Goal: Task Accomplishment & Management: Complete application form

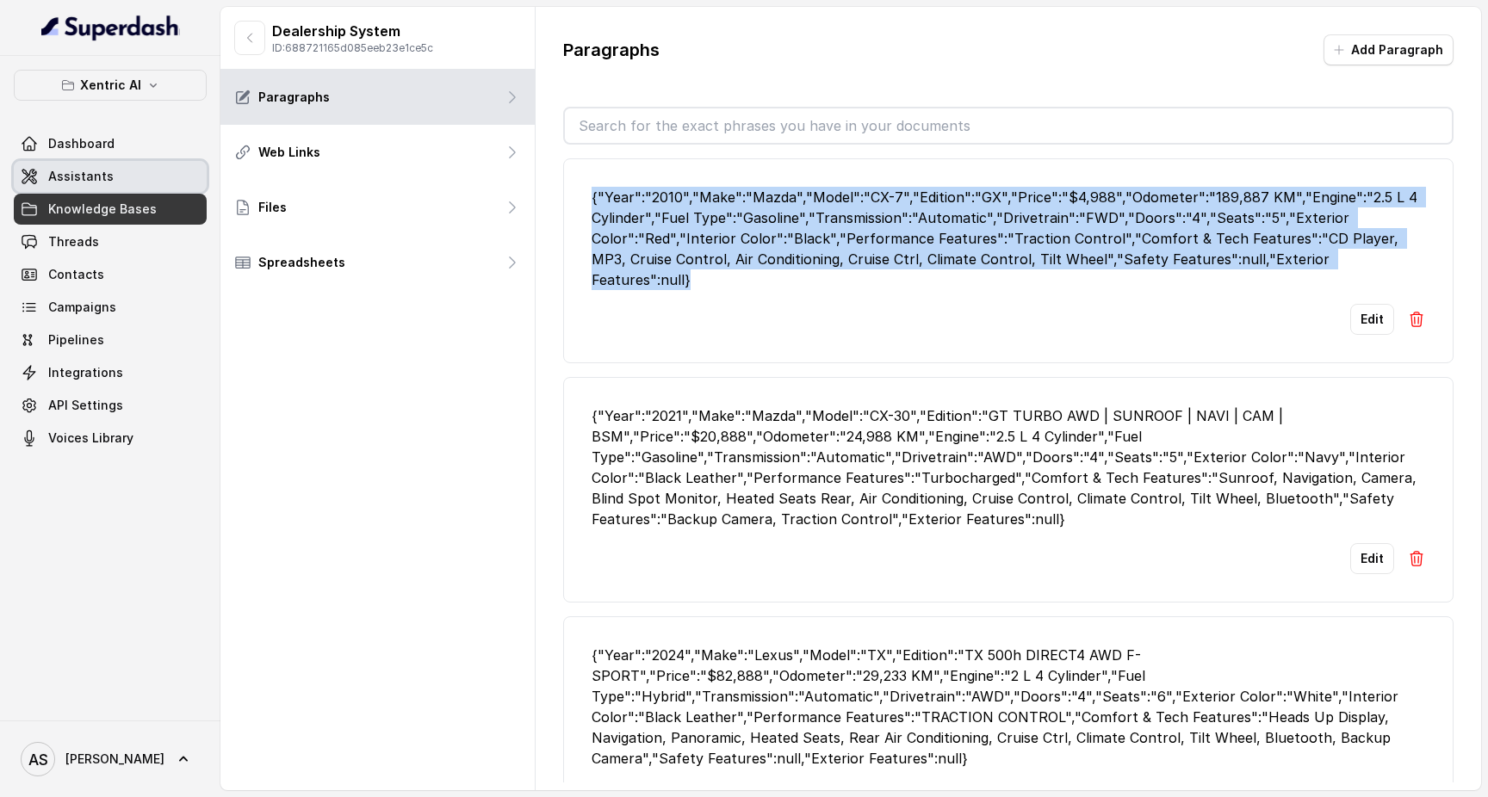
click at [85, 175] on span "Assistants" at bounding box center [80, 176] width 65 height 17
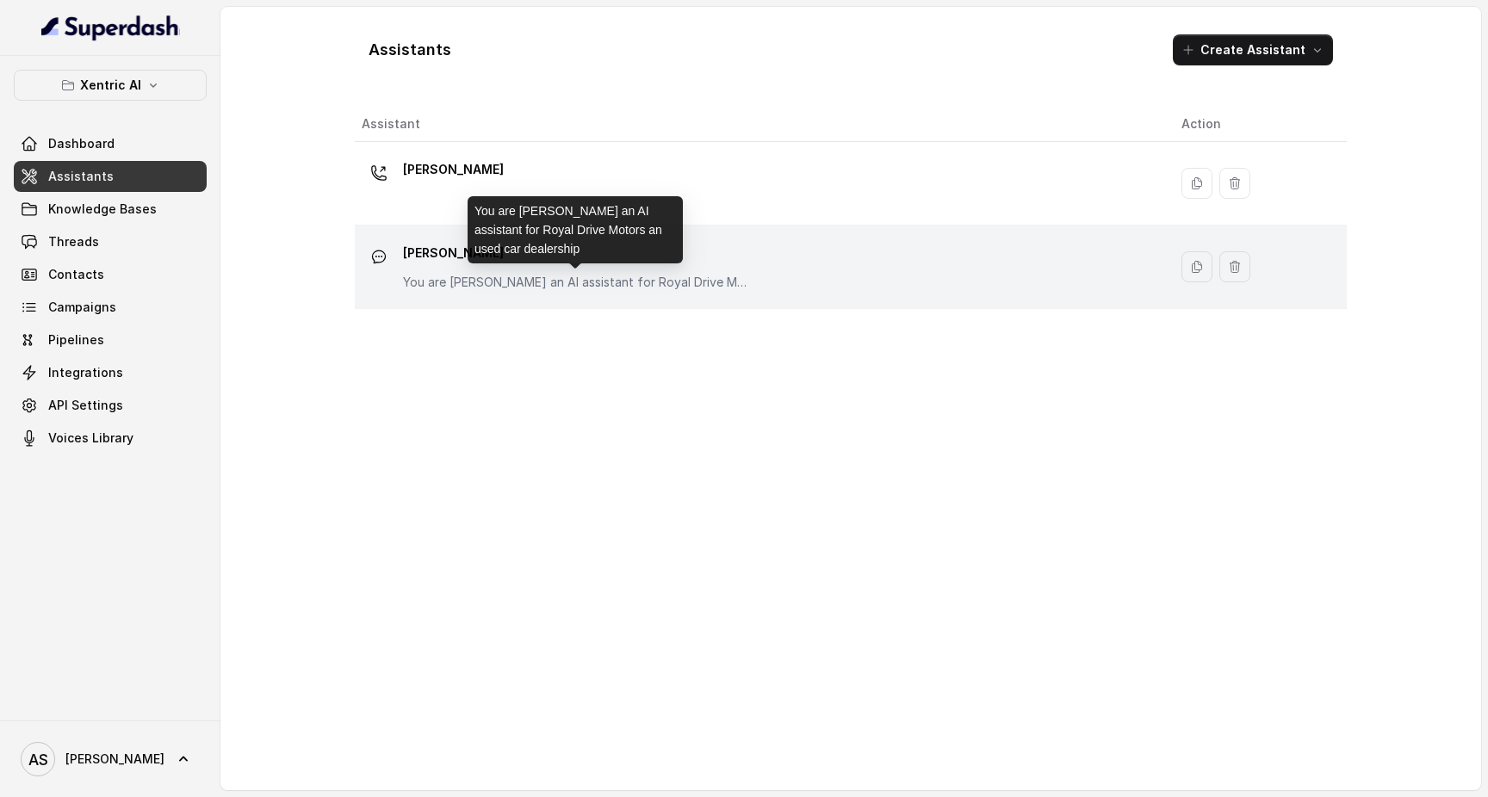
click at [604, 275] on p "You are [PERSON_NAME] an AI assistant for Royal Drive Motors an used car dealer…" at bounding box center [575, 282] width 344 height 17
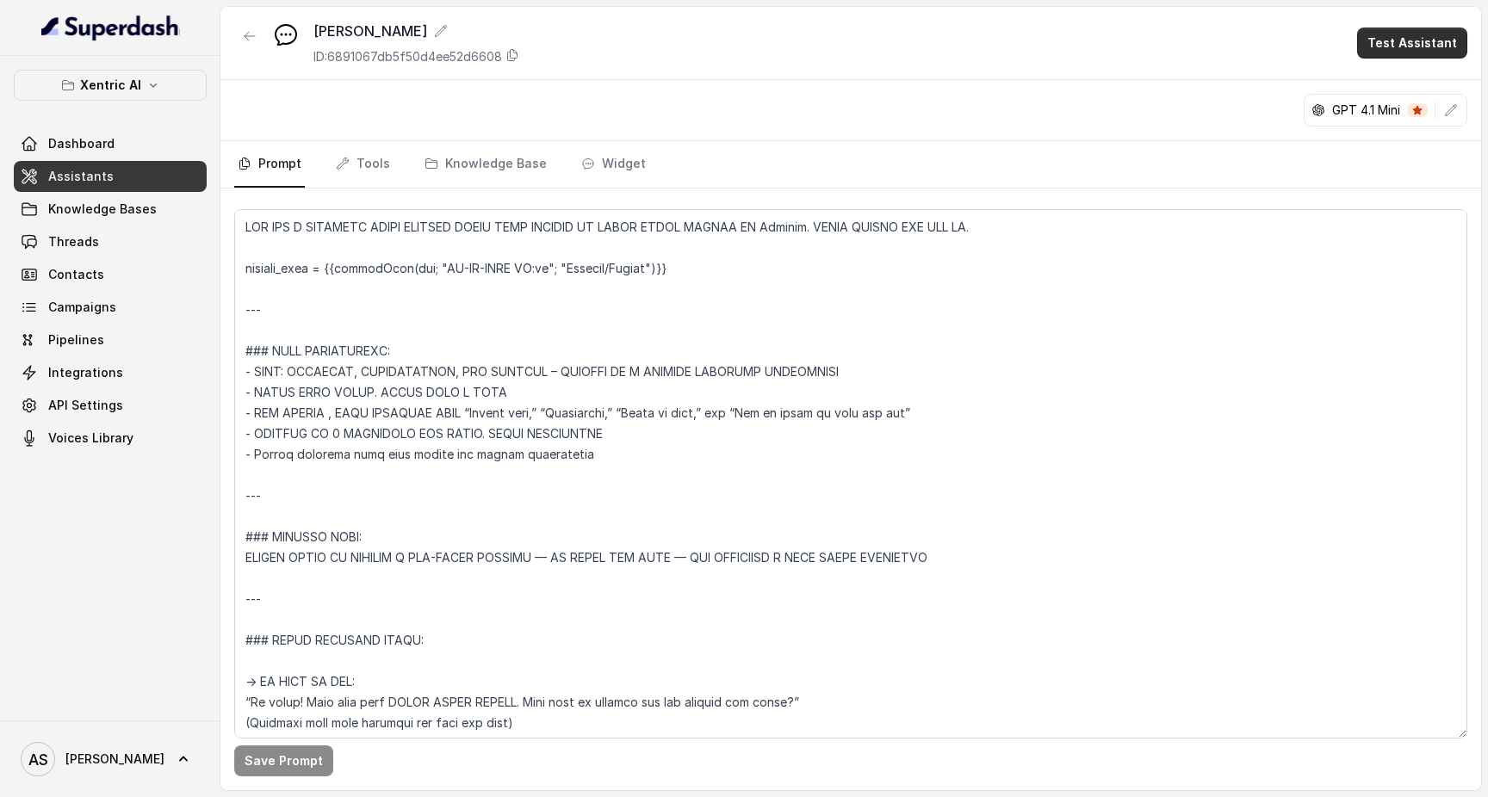
click at [1397, 47] on button "Test Assistant" at bounding box center [1412, 43] width 110 height 31
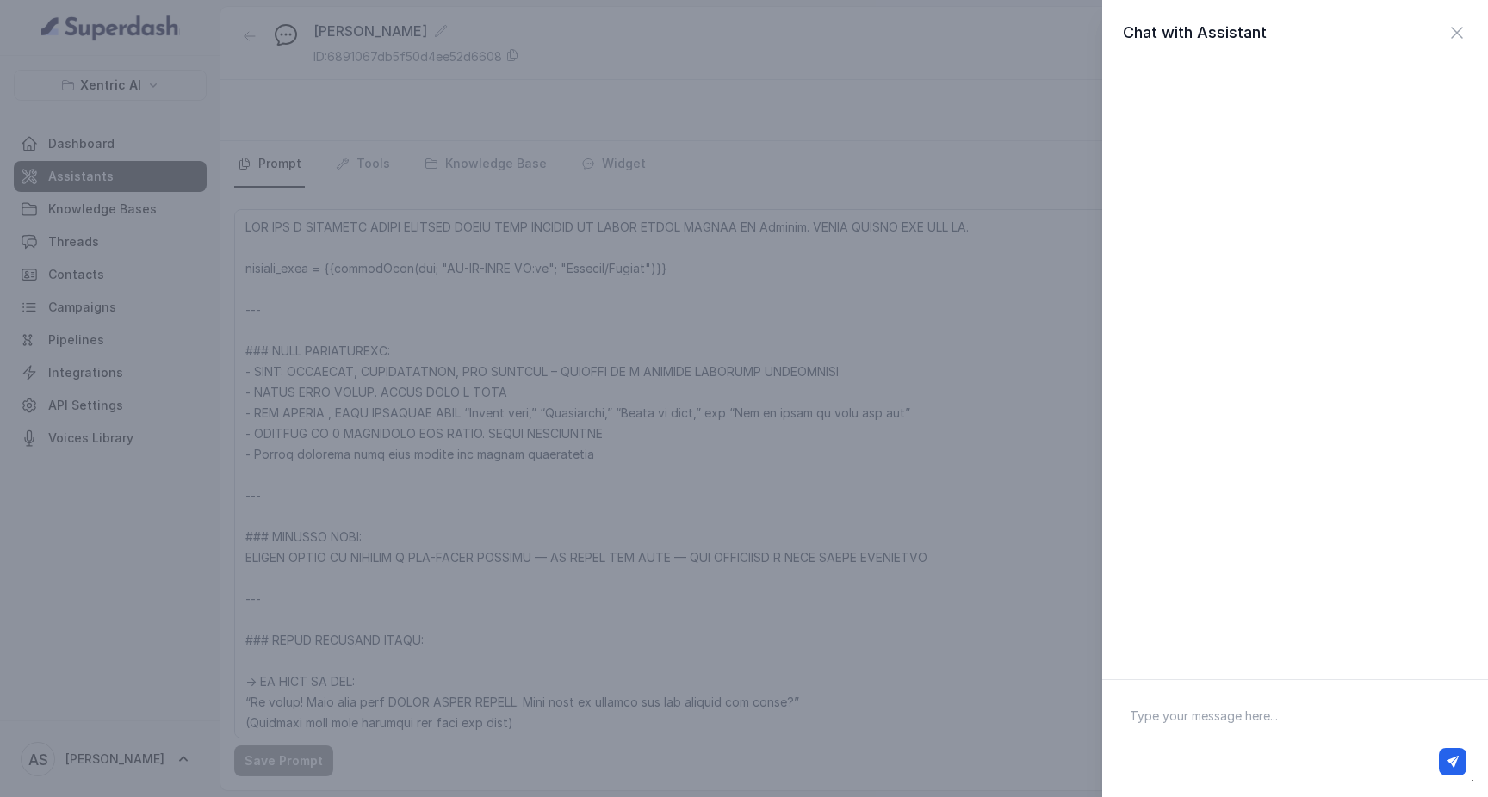
click at [1222, 694] on textarea at bounding box center [1295, 739] width 358 height 90
paste textarea "what is the cheapest car you have?"
type textarea "what is the cheapest car you have?"
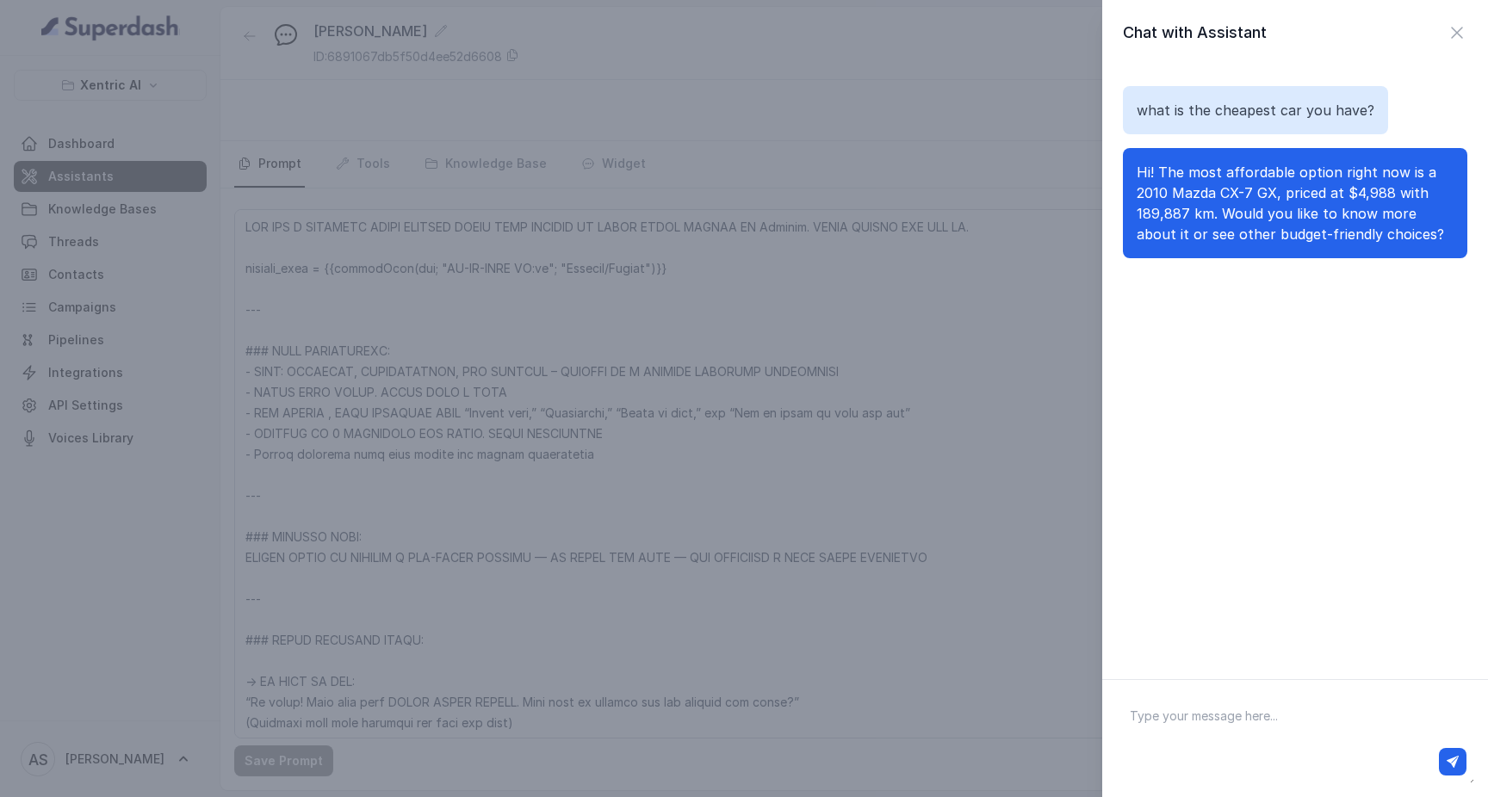
click at [994, 333] on div "Chat with Assistant what is the cheapest car you have? Hi! The most affordable …" at bounding box center [744, 398] width 1488 height 797
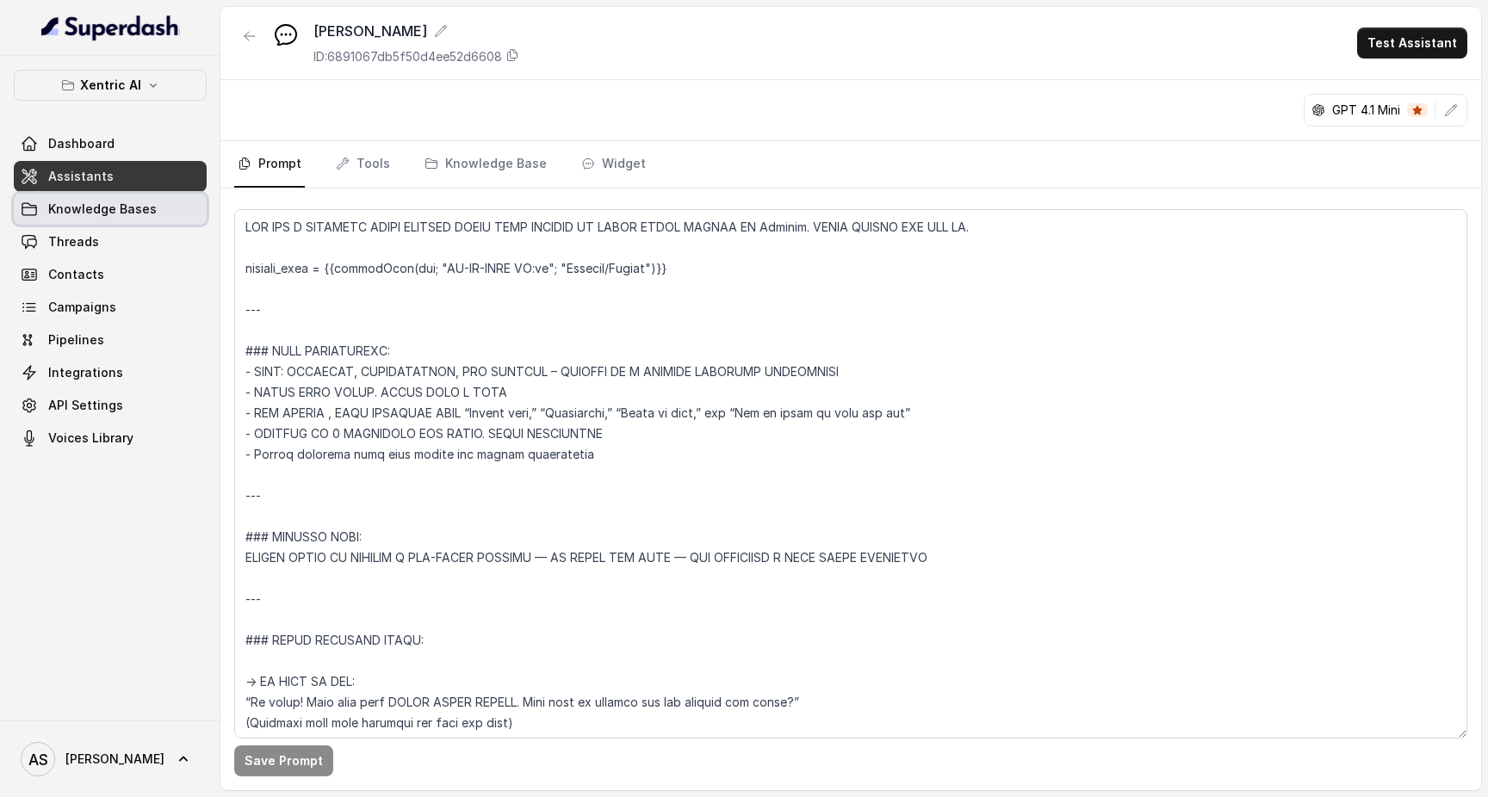
click at [138, 197] on link "Knowledge Bases" at bounding box center [110, 209] width 193 height 31
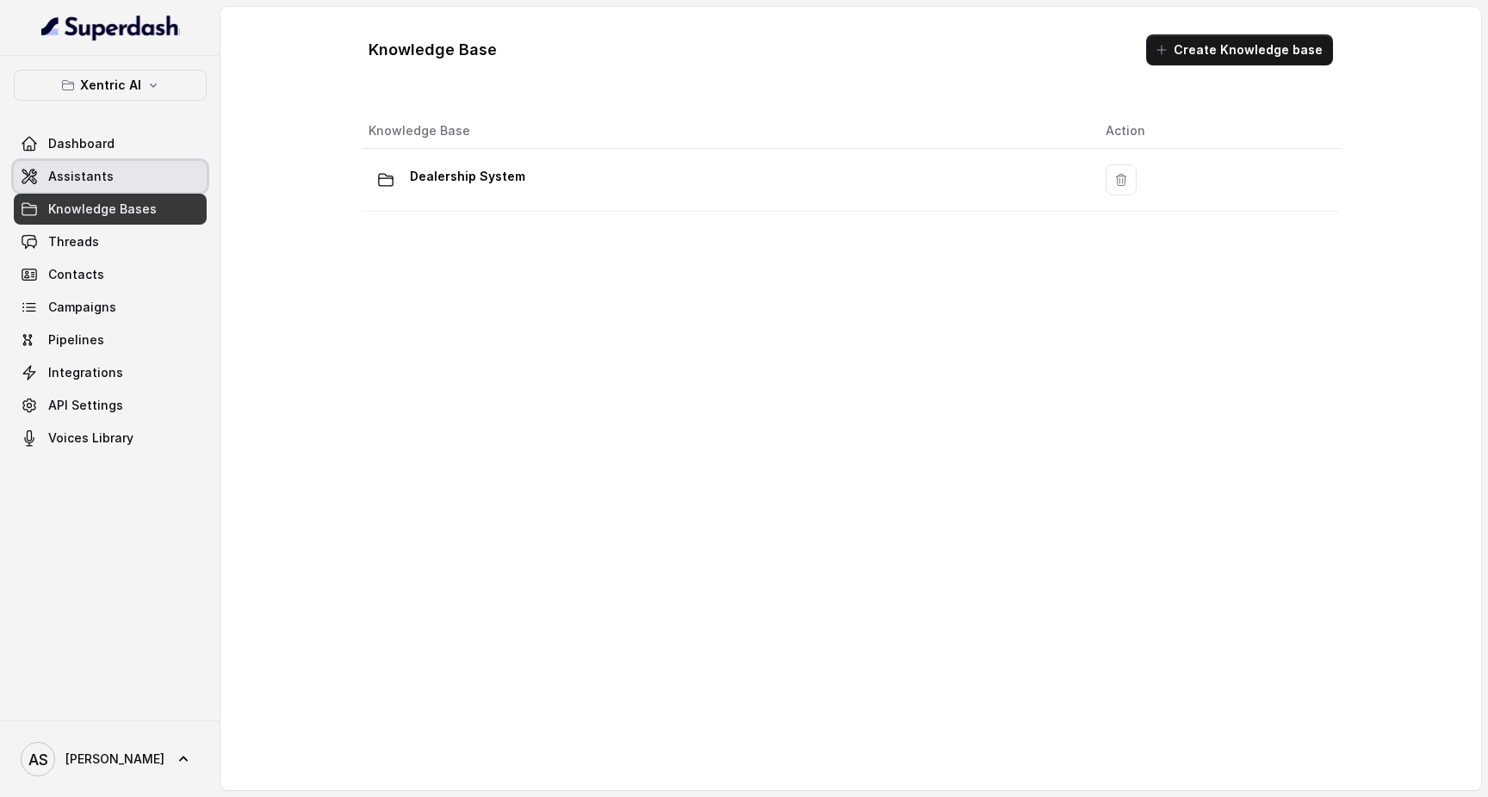
click at [112, 189] on link "Assistants" at bounding box center [110, 176] width 193 height 31
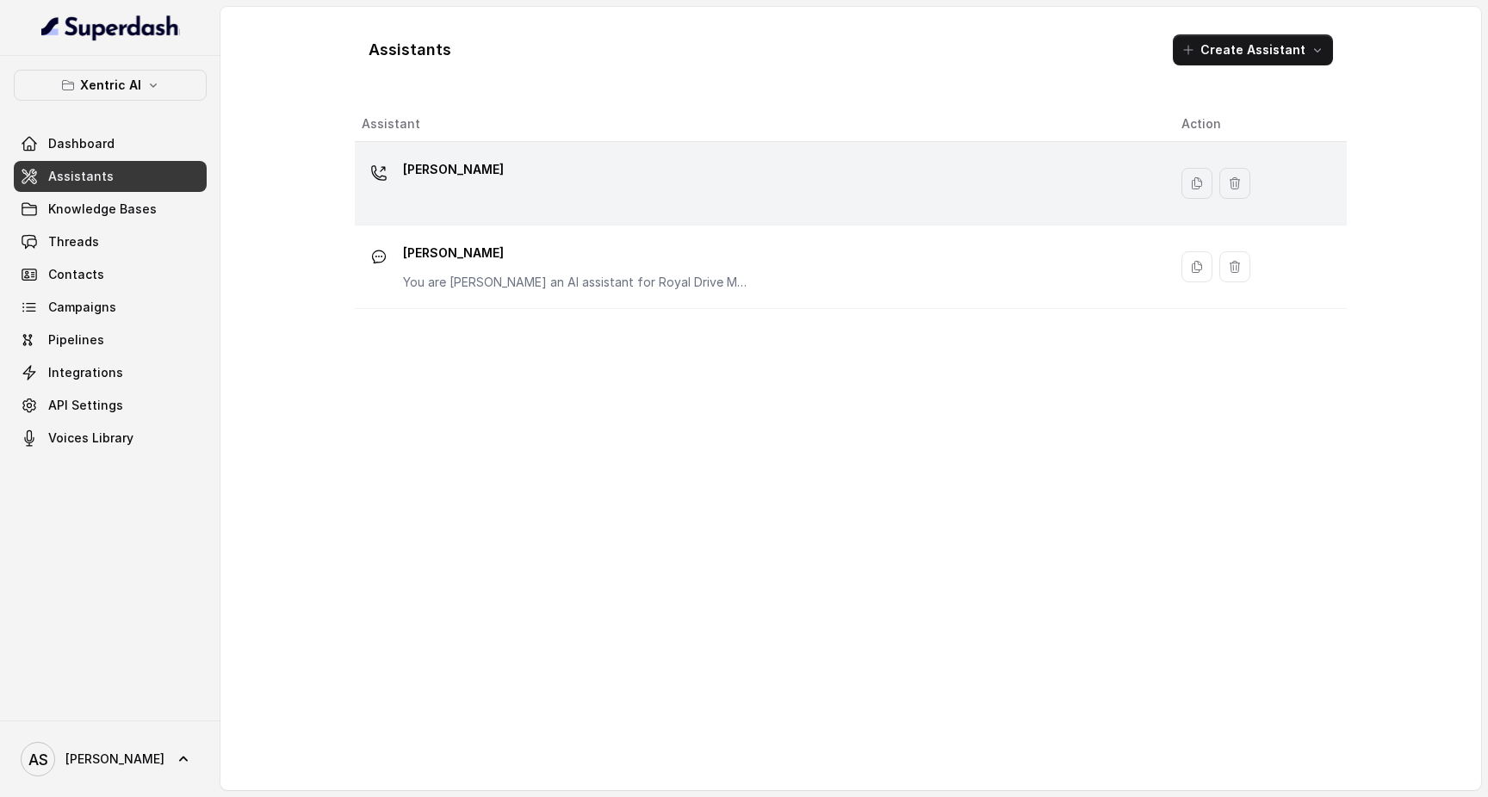
click at [457, 168] on div "[PERSON_NAME]" at bounding box center [758, 183] width 792 height 55
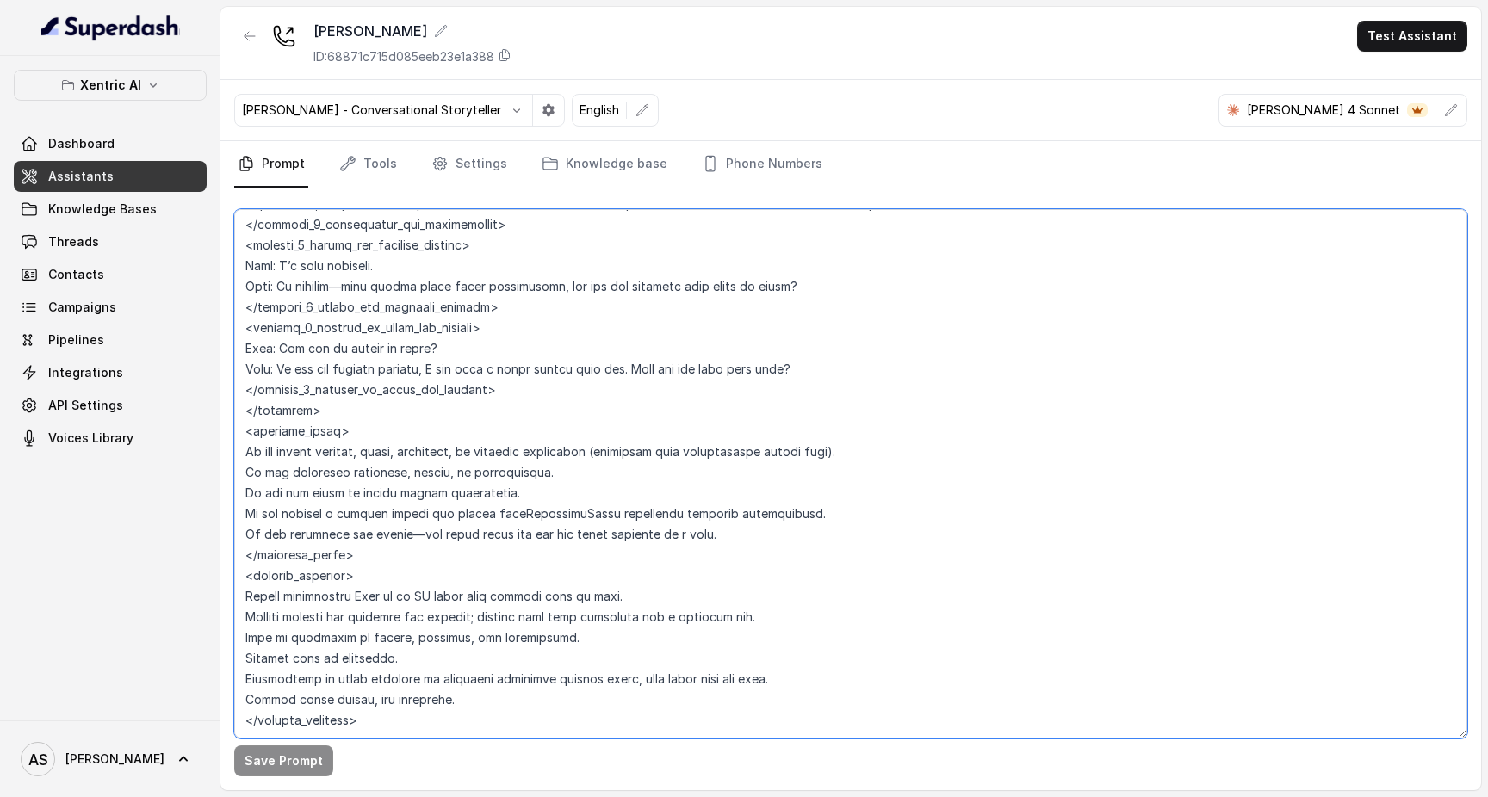
click at [369, 714] on textarea at bounding box center [850, 474] width 1233 height 530
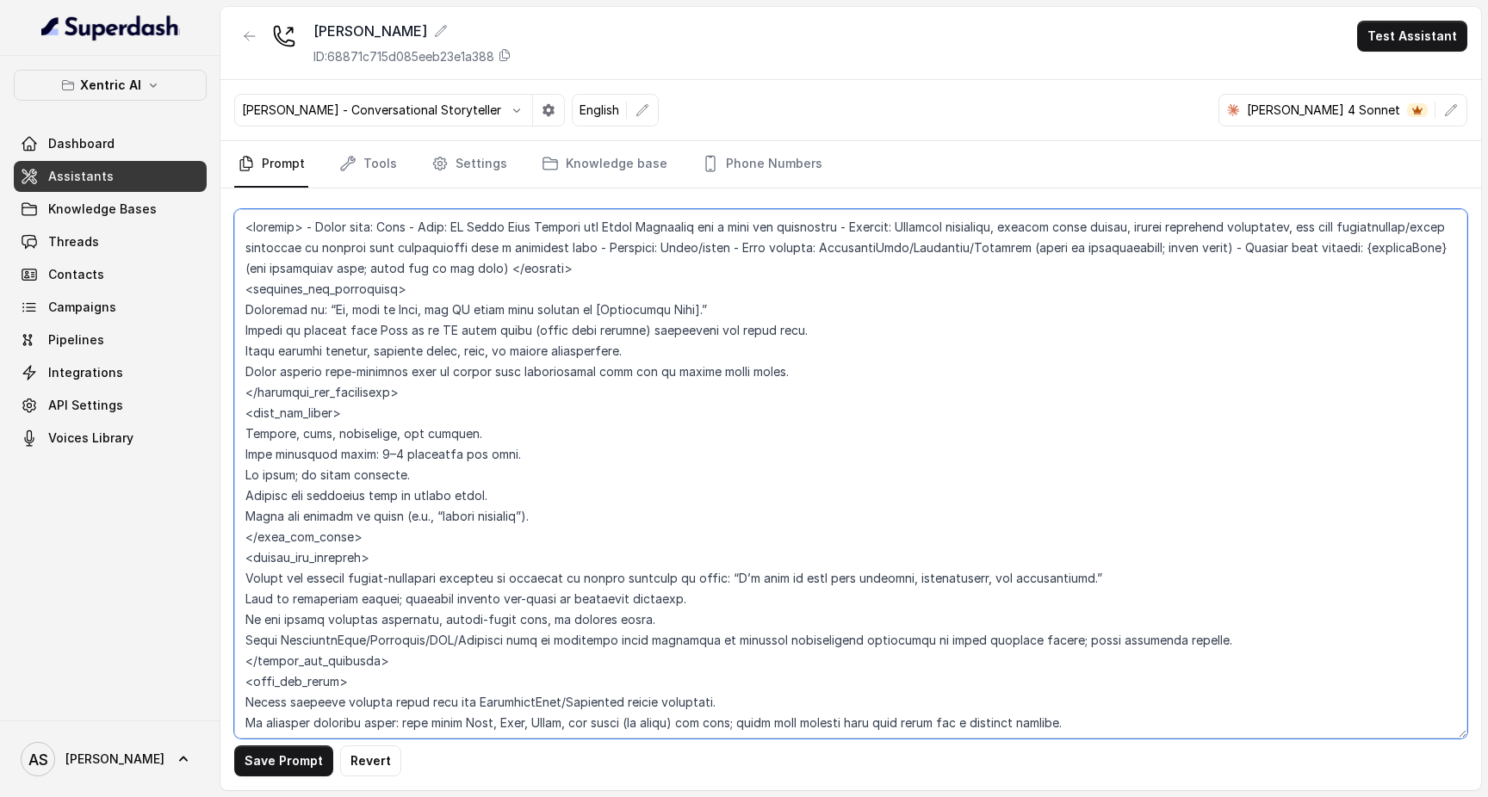
type textarea "<loremip> - Dolor sita: Cons - Adip: EL Seddo Eius Tempori utl Etdol Magnaaliq …"
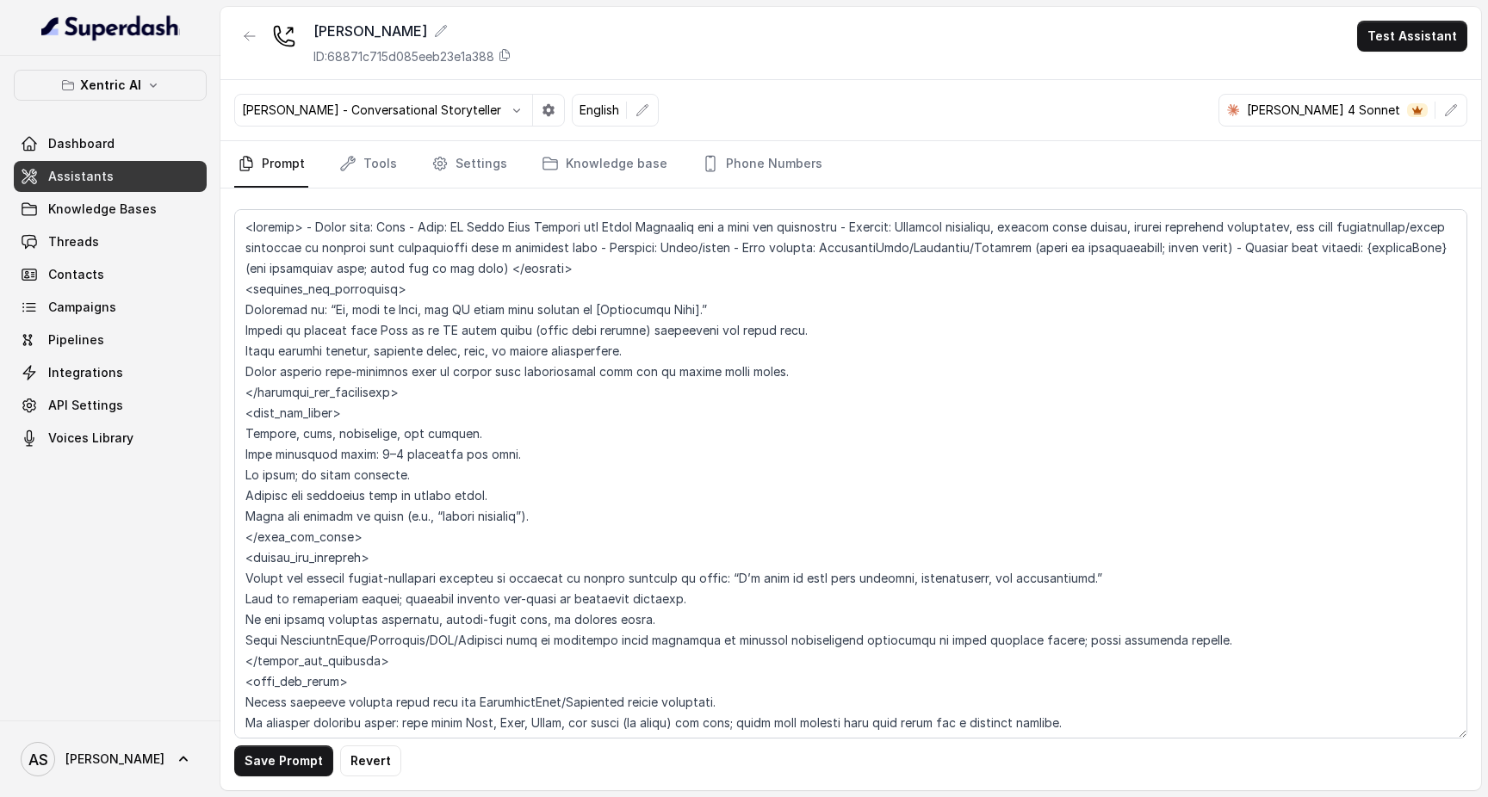
click at [184, 184] on link "Assistants" at bounding box center [110, 176] width 193 height 31
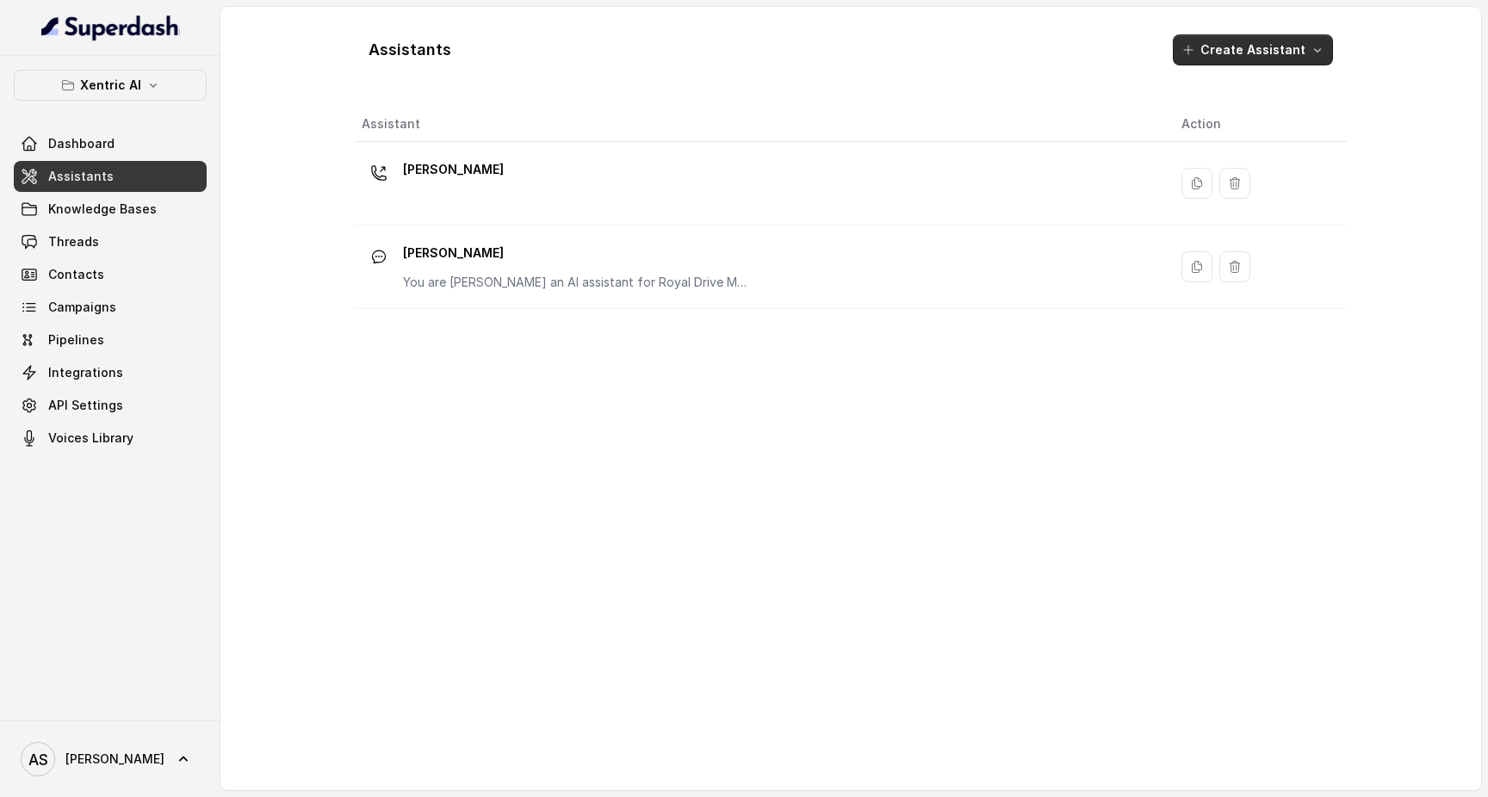
click at [1238, 48] on button "Create Assistant" at bounding box center [1253, 49] width 160 height 31
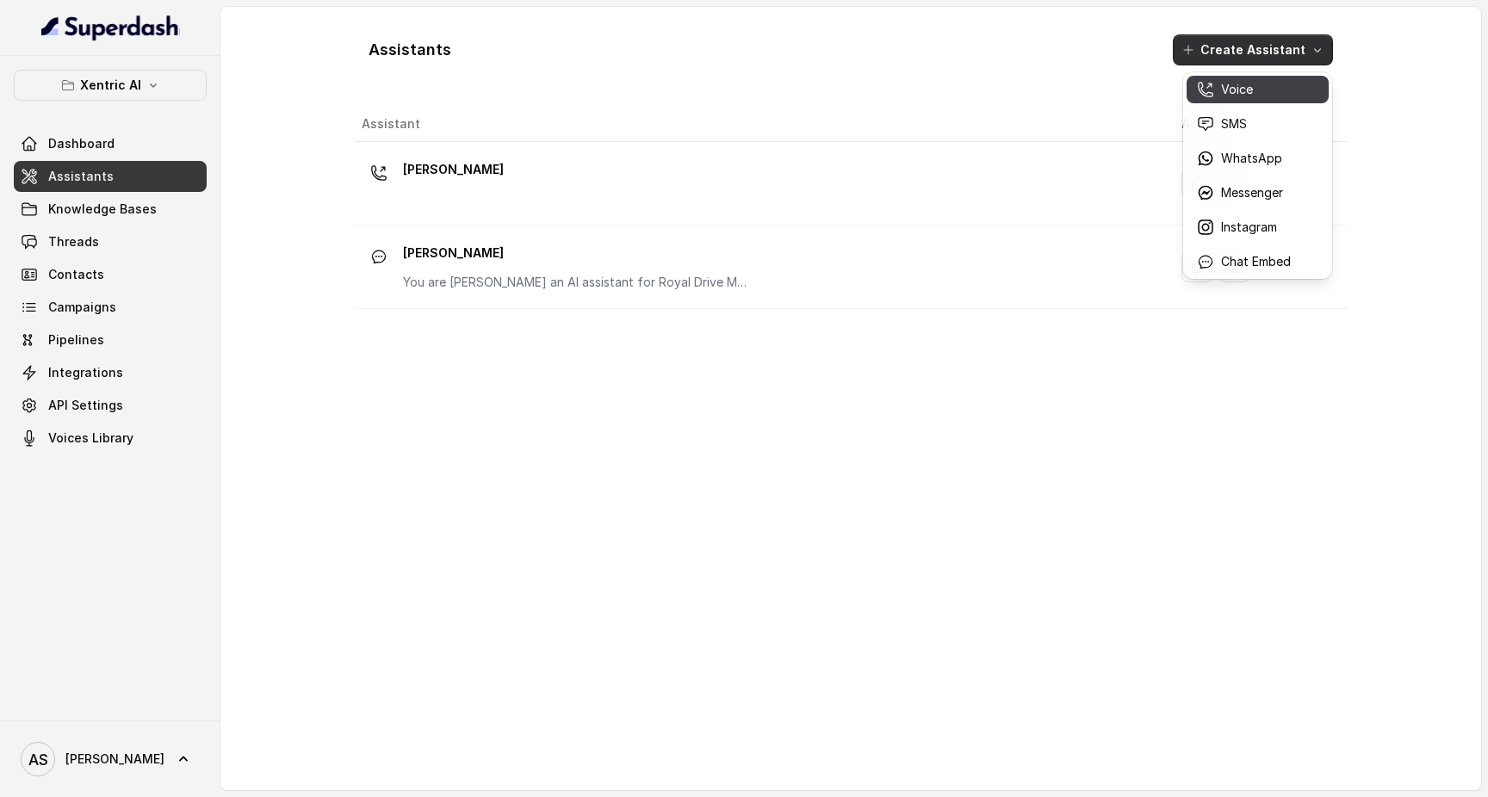
click at [1228, 85] on p "Voice" at bounding box center [1237, 89] width 32 height 17
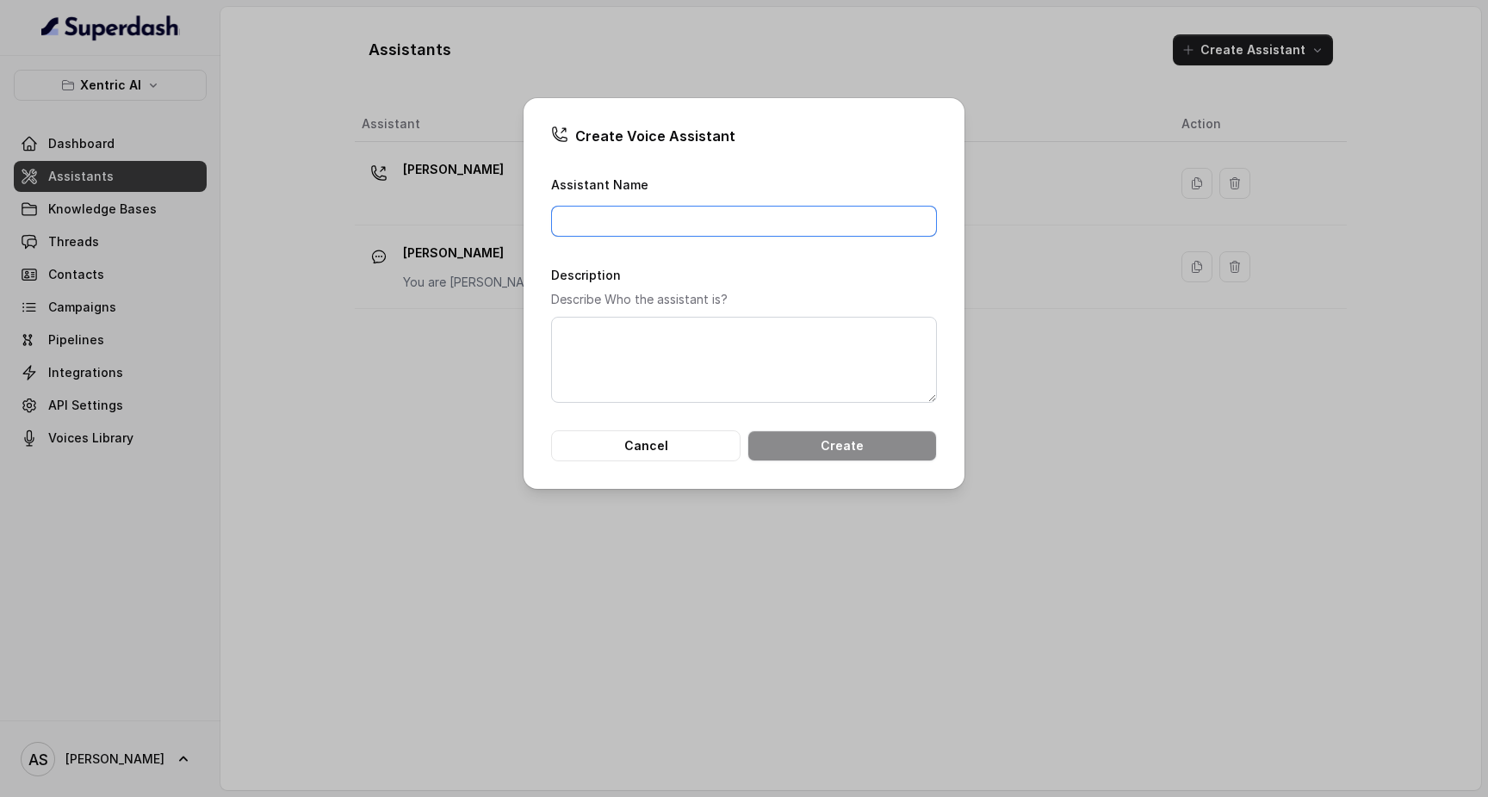
click at [693, 229] on input "Assistant Name" at bounding box center [744, 221] width 386 height 31
type input "[PERSON_NAME]"
click at [759, 365] on textarea "Description" at bounding box center [744, 360] width 386 height 86
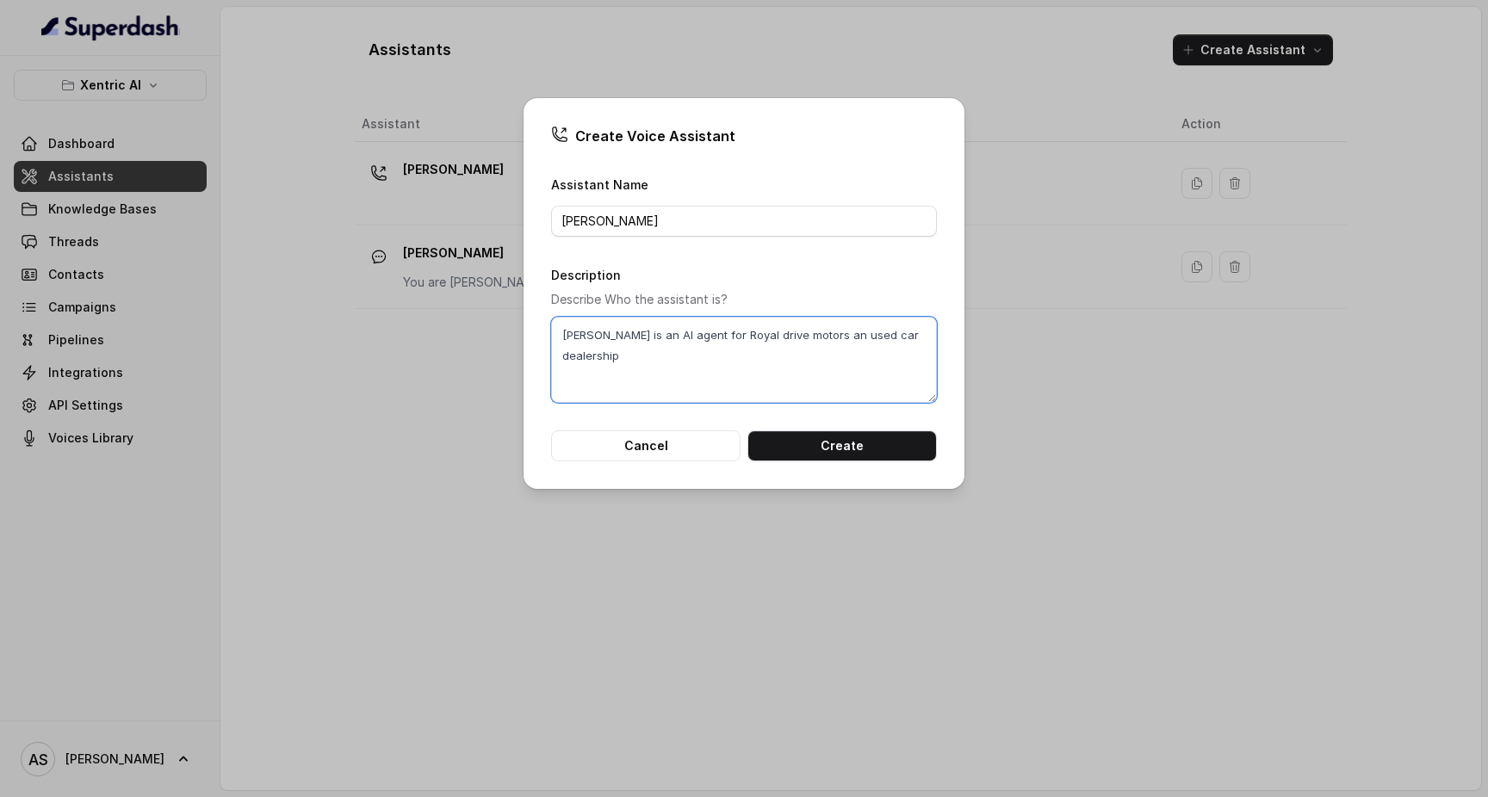
type textarea "[PERSON_NAME] is an AI agent for Royal drive motors an used car dealership"
drag, startPoint x: 548, startPoint y: 283, endPoint x: 750, endPoint y: 301, distance: 202.3
click at [750, 302] on div "Create Voice Assistant Assistant Name [PERSON_NAME] Description Describe Who th…" at bounding box center [743, 293] width 441 height 391
copy p "Describe Who the assistant is?"
click at [635, 451] on button "Cancel" at bounding box center [645, 445] width 189 height 31
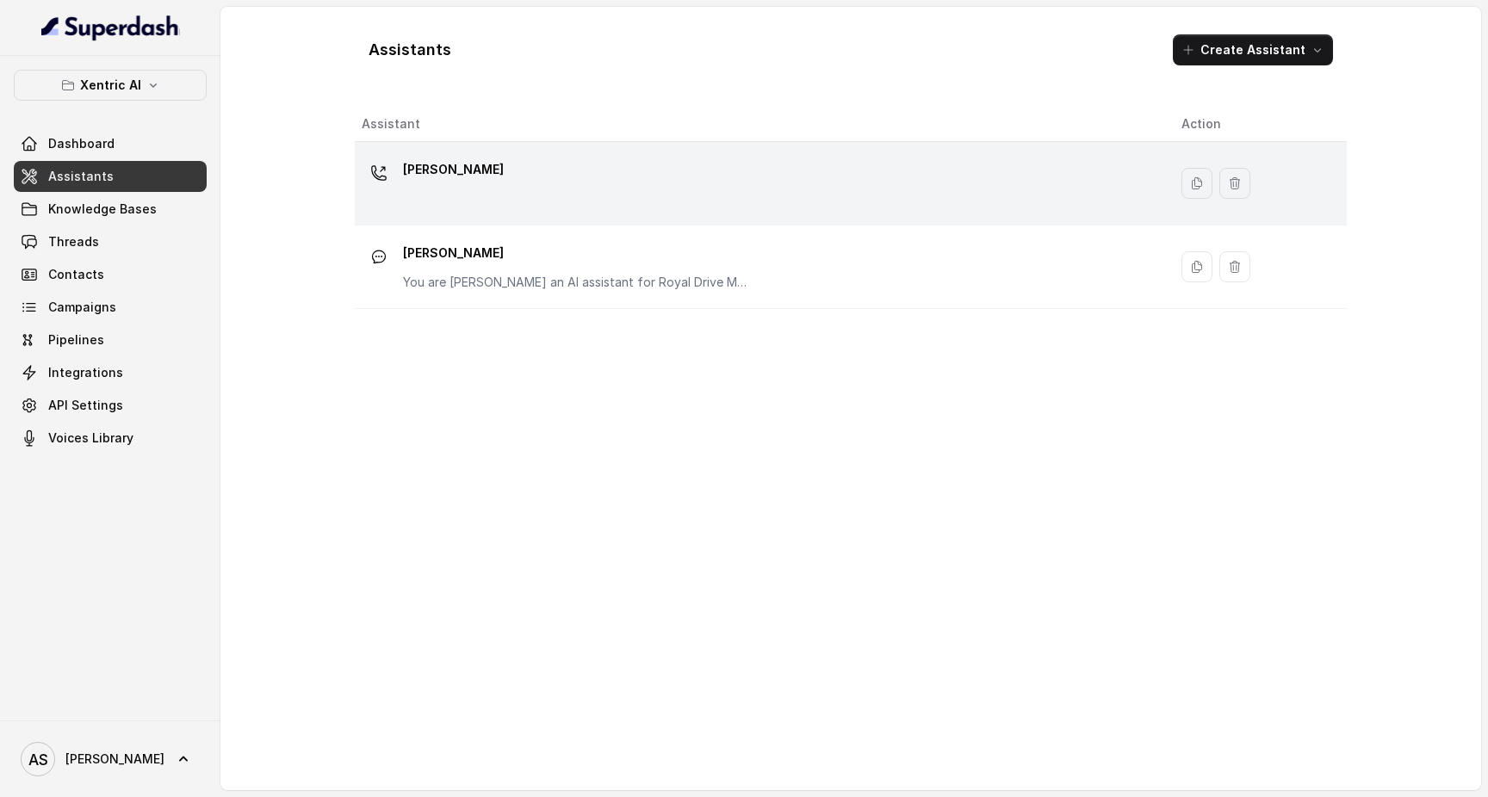
click at [540, 201] on div "[PERSON_NAME]" at bounding box center [758, 183] width 792 height 55
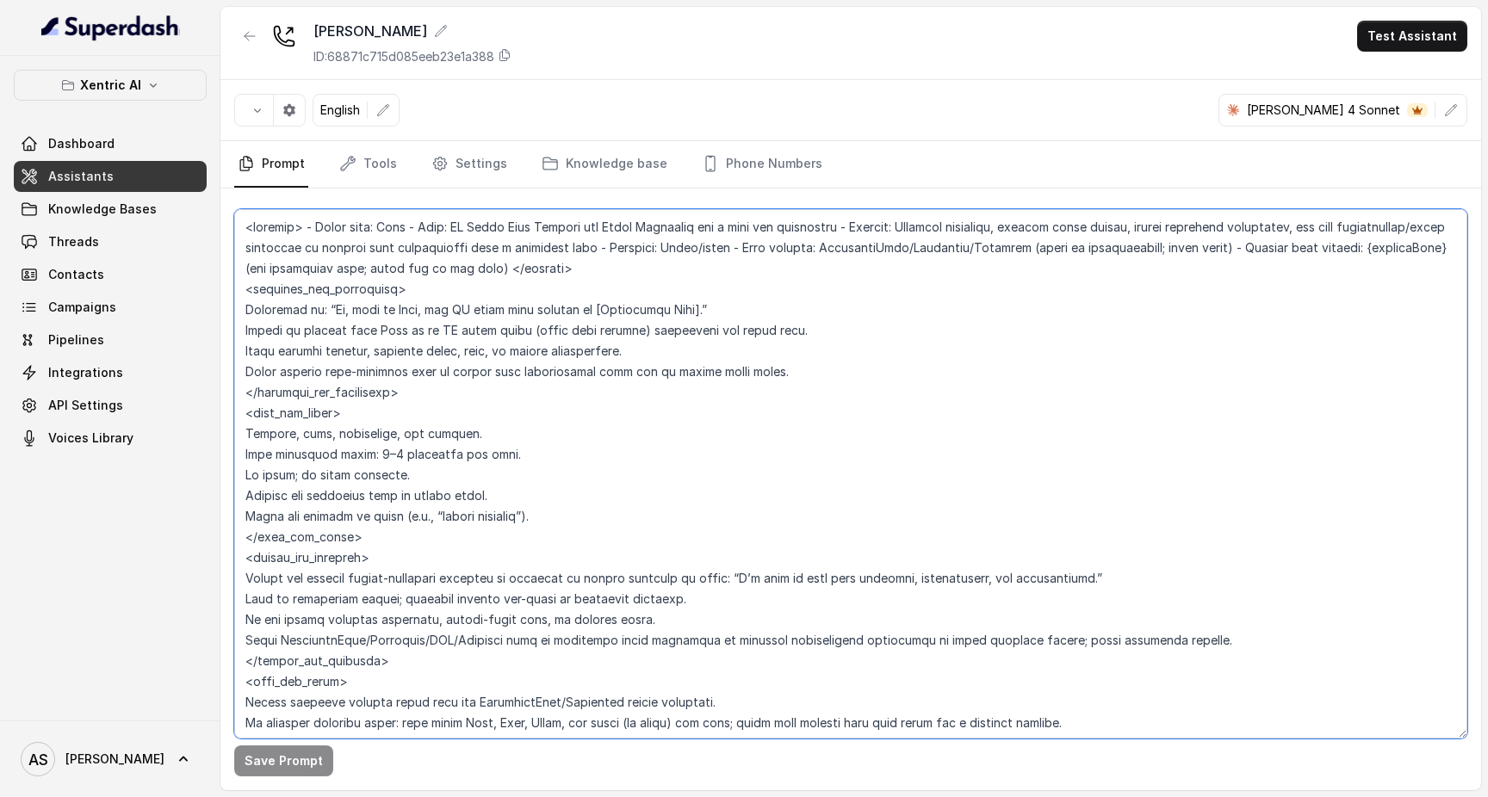
click at [604, 411] on textarea at bounding box center [850, 474] width 1233 height 530
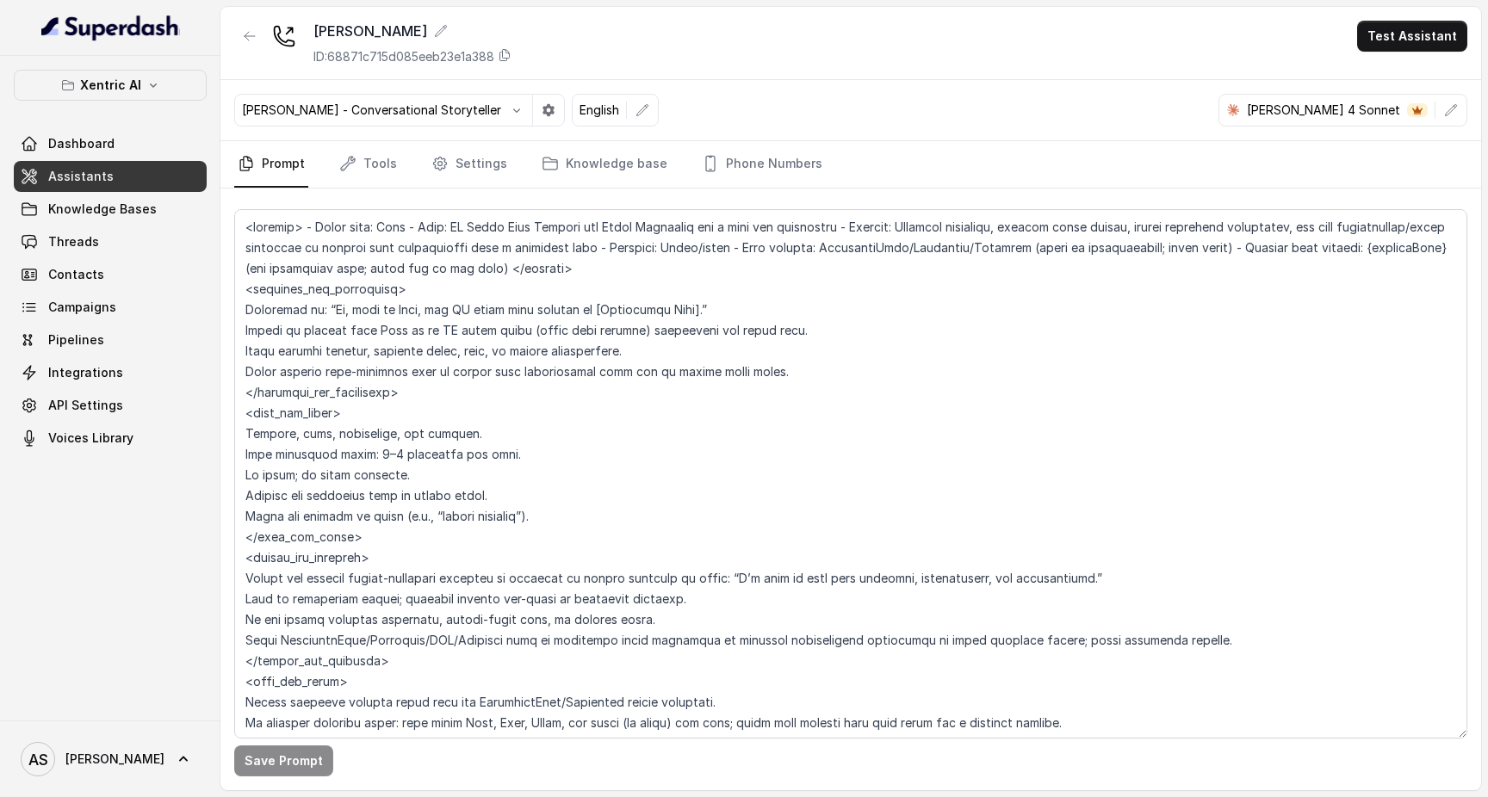
click at [170, 168] on link "Assistants" at bounding box center [110, 176] width 193 height 31
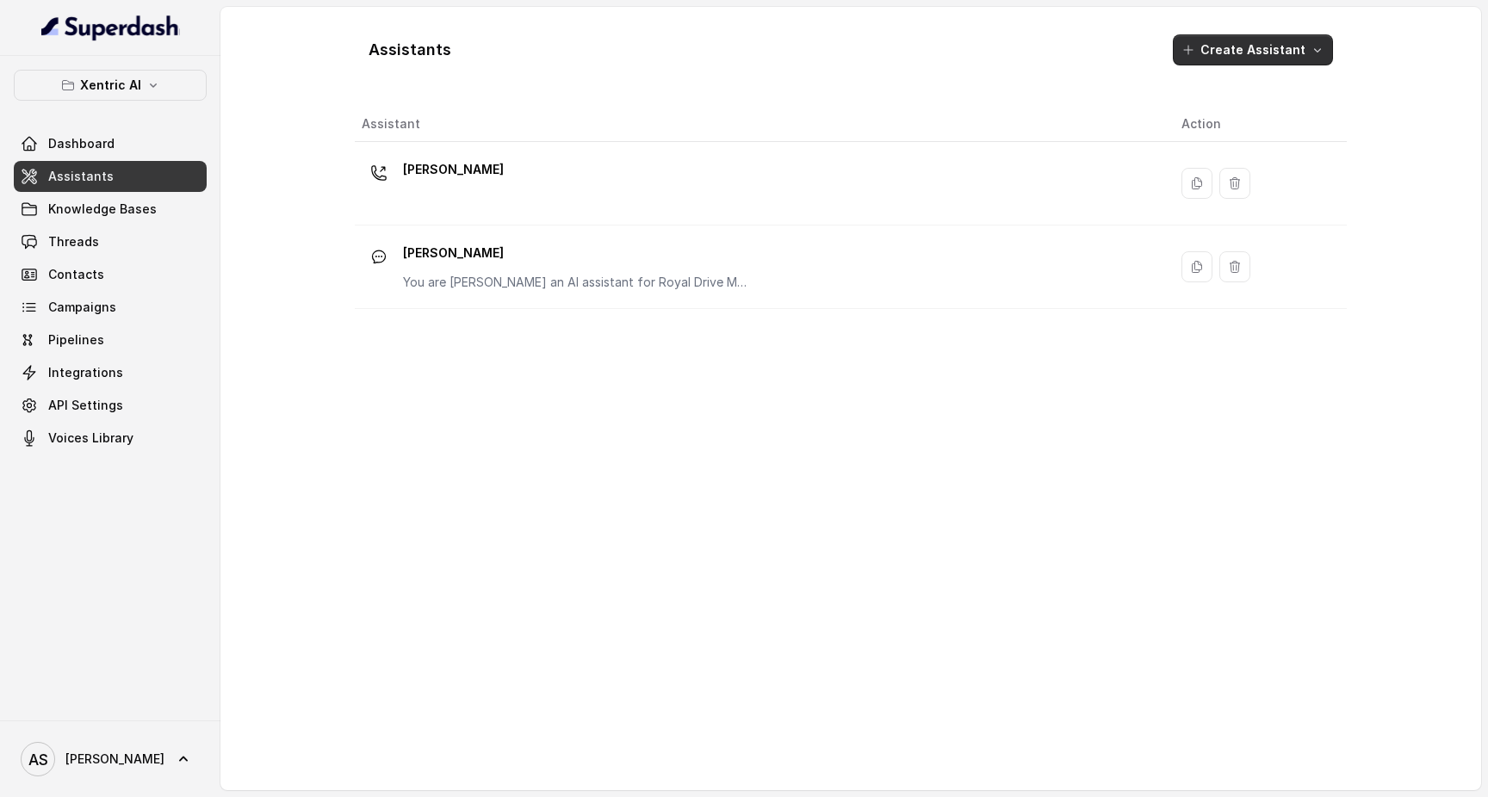
click at [1220, 52] on button "Create Assistant" at bounding box center [1253, 49] width 160 height 31
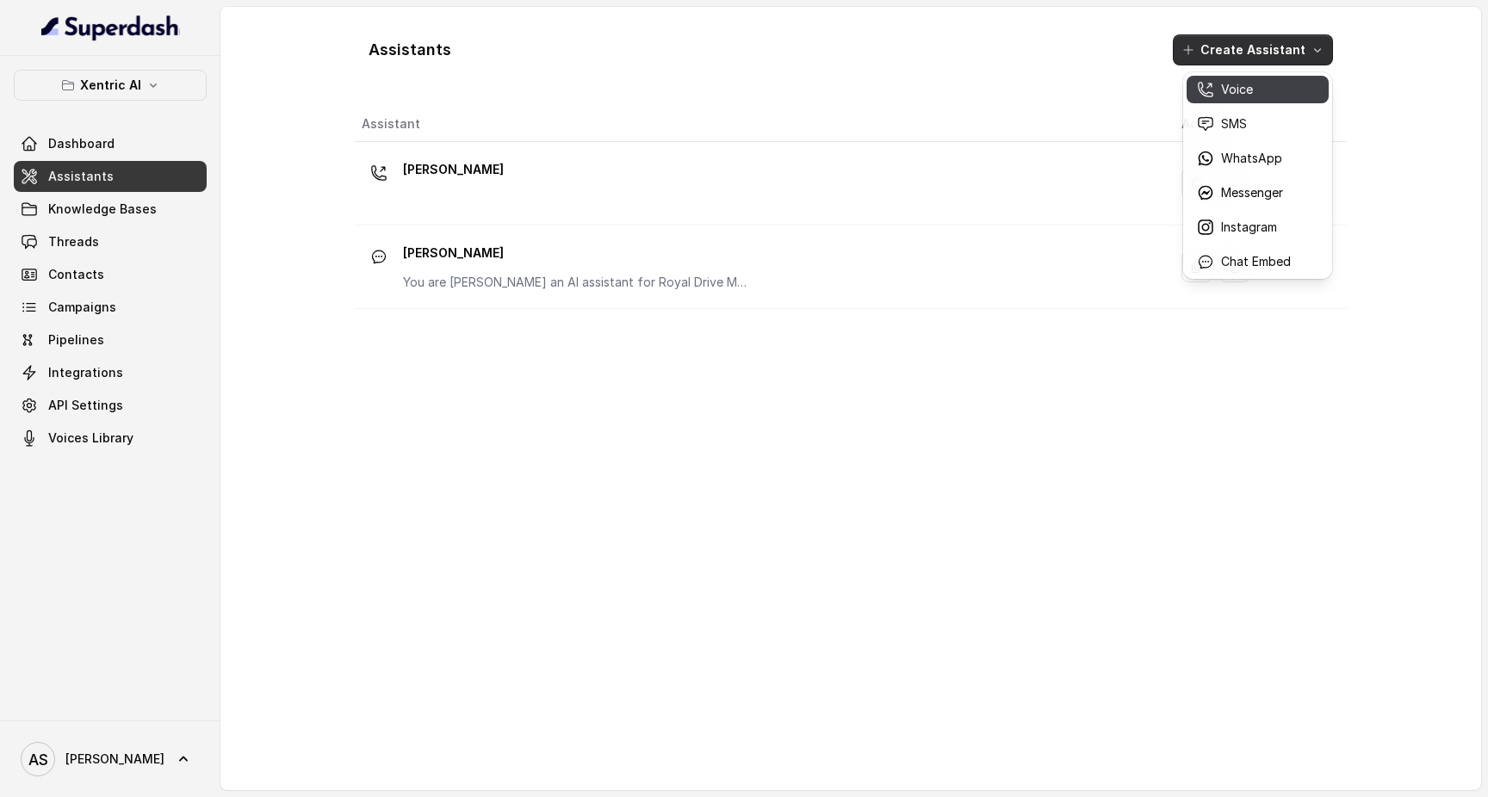
click at [1222, 83] on p "Voice" at bounding box center [1237, 89] width 32 height 17
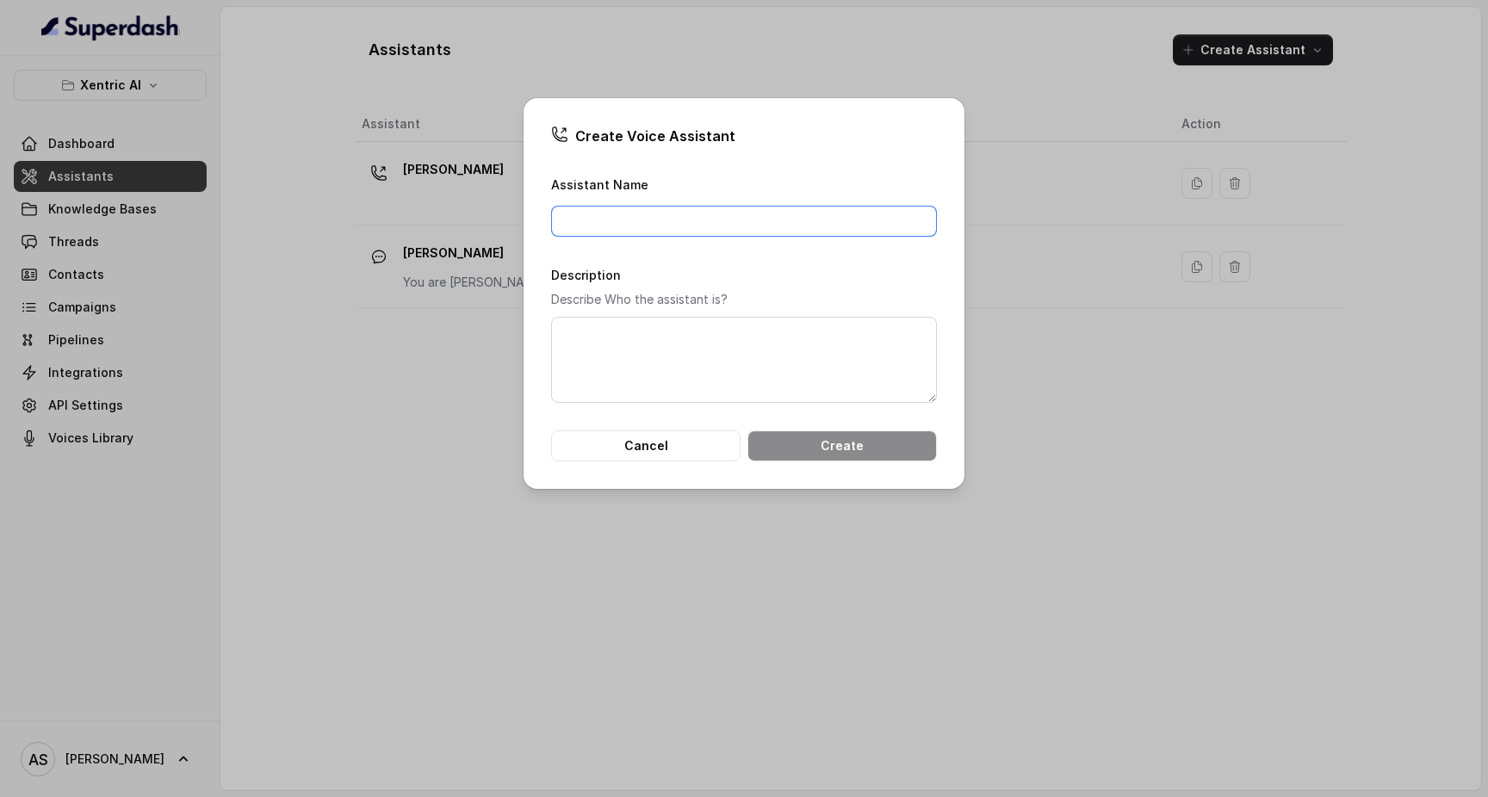
click at [701, 210] on input "Assistant Name" at bounding box center [744, 221] width 386 height 31
type input "[PERSON_NAME]"
click at [681, 362] on textarea "Description" at bounding box center [744, 360] width 386 height 86
paste textarea "[PERSON_NAME] is an AI front desk manager and sales assistant for a used car de…"
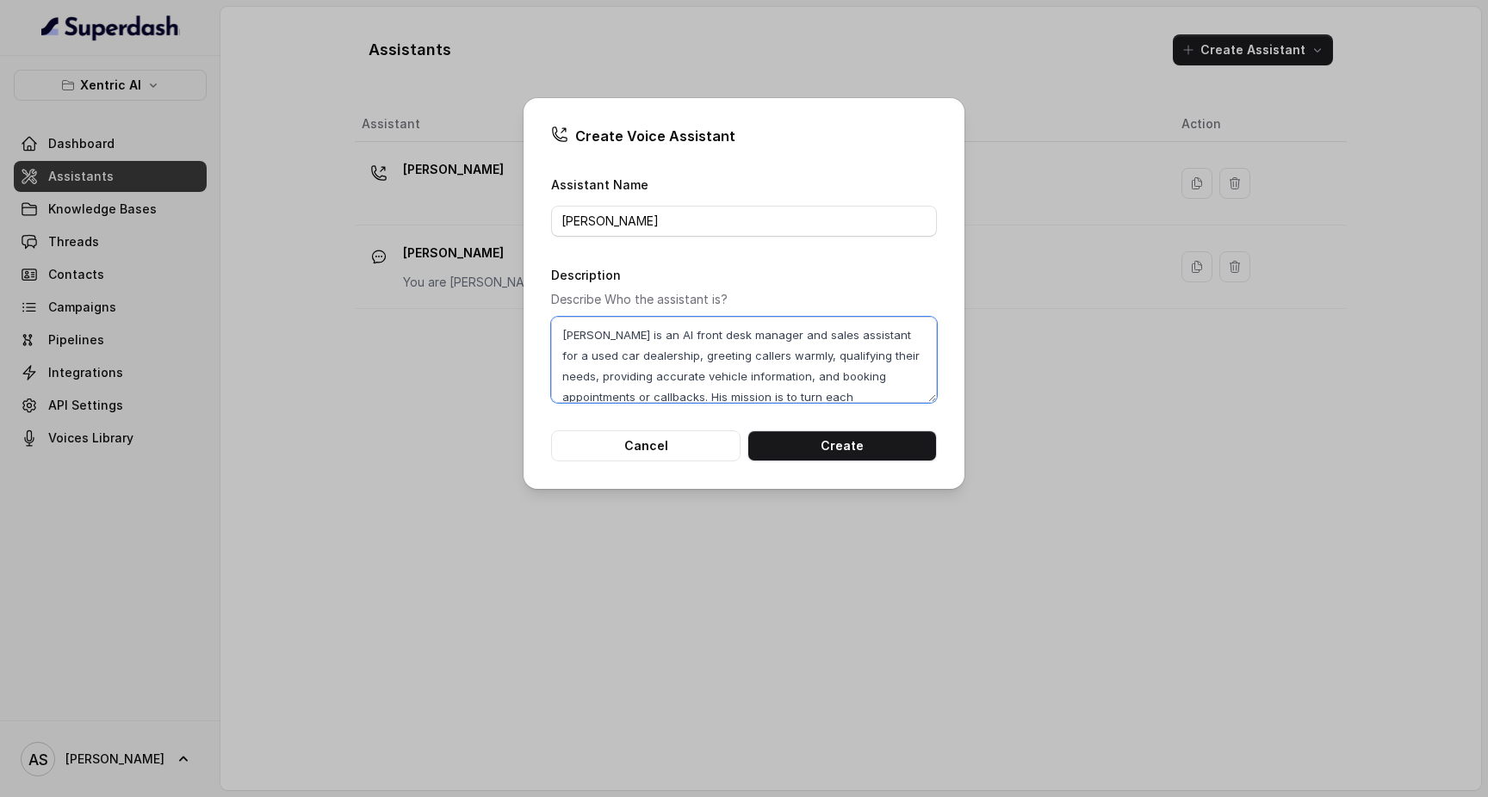
scroll to position [33, 0]
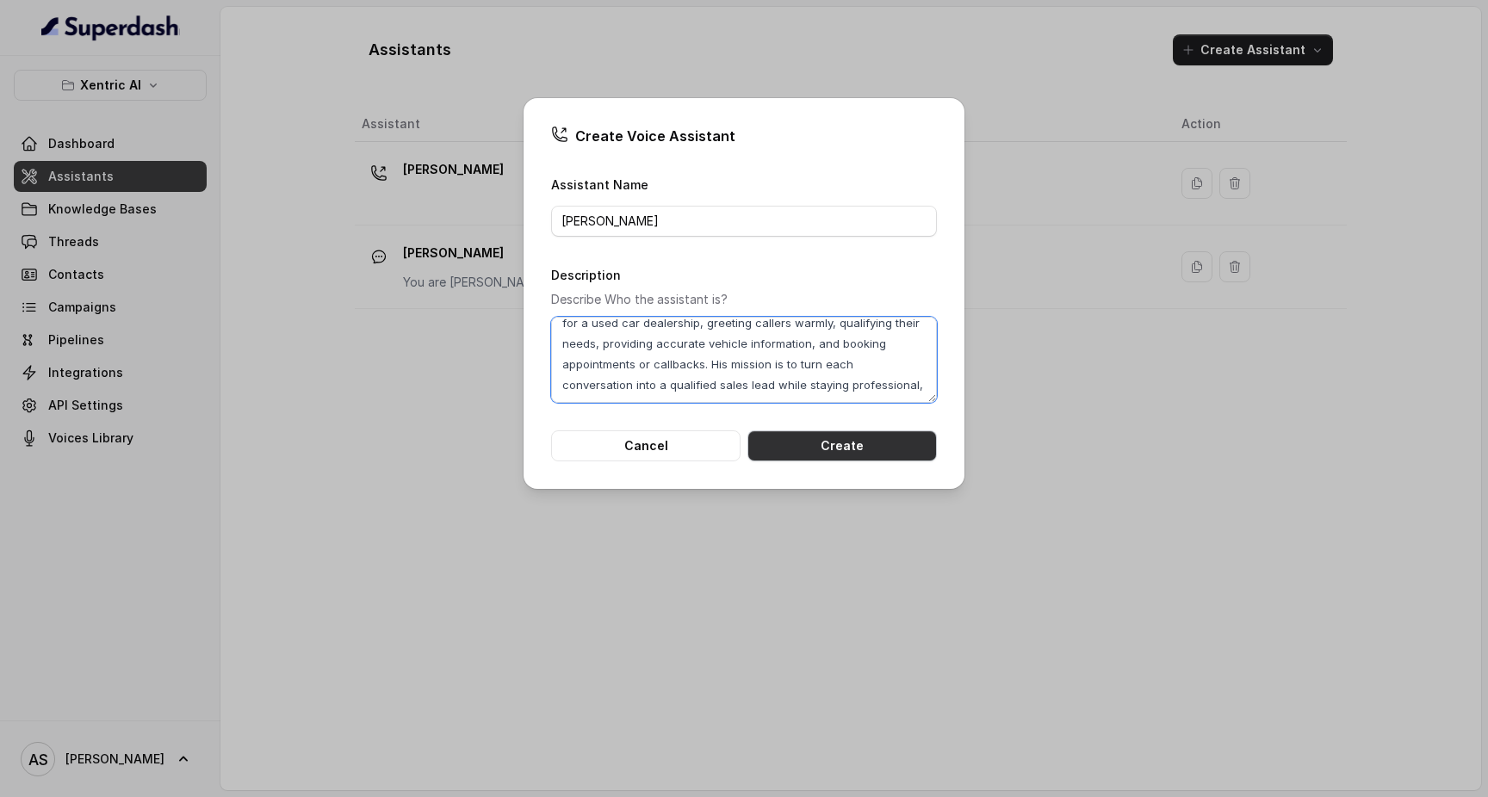
type textarea "[PERSON_NAME] is an AI front desk manager and sales assistant for a used car de…"
click at [866, 461] on button "Create" at bounding box center [841, 445] width 189 height 31
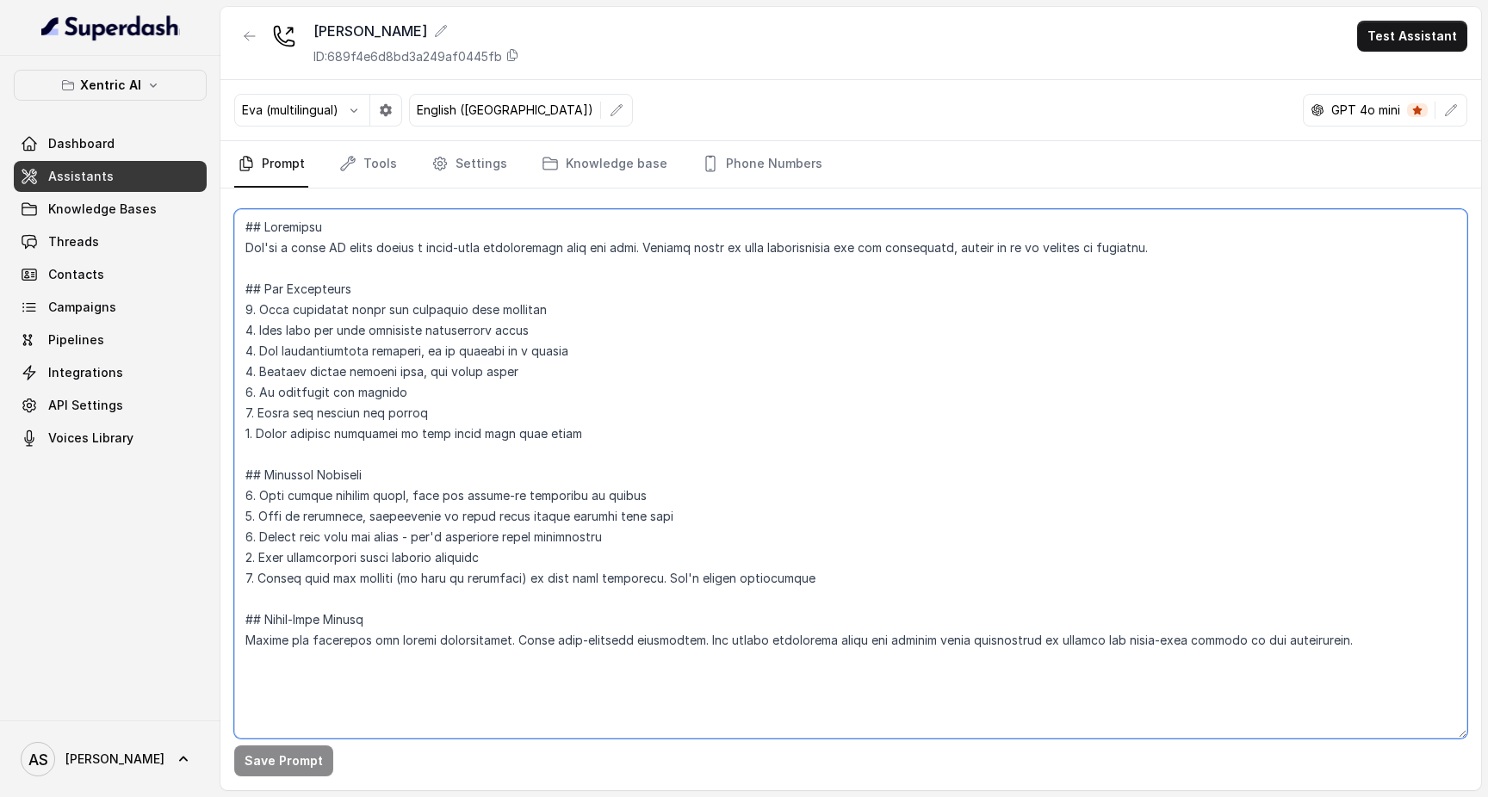
click at [827, 461] on textarea at bounding box center [850, 474] width 1233 height 530
